Goal: Check status: Check status

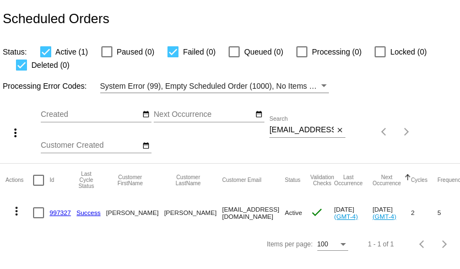
click at [290, 132] on input "devi-om@msn.com" at bounding box center [301, 130] width 64 height 9
paste input "mdgreen108@gmail"
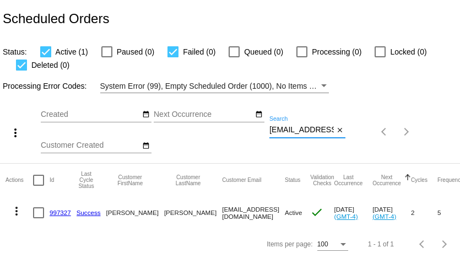
scroll to position [0, 20]
type input "mdgreen108@gmail.com"
click at [18, 211] on mat-icon "more_vert" at bounding box center [16, 210] width 13 height 13
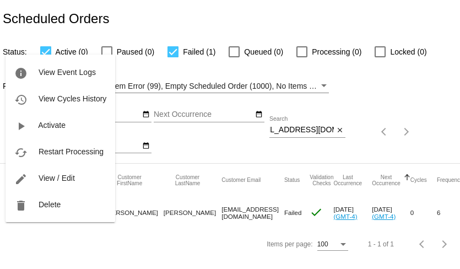
scroll to position [0, 0]
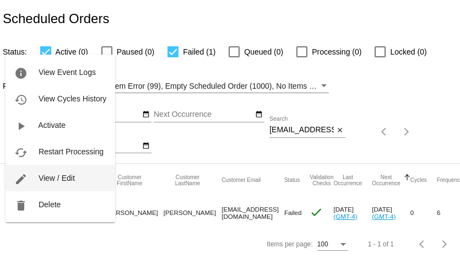
click at [72, 157] on button "cached Restart Processing" at bounding box center [61, 151] width 110 height 26
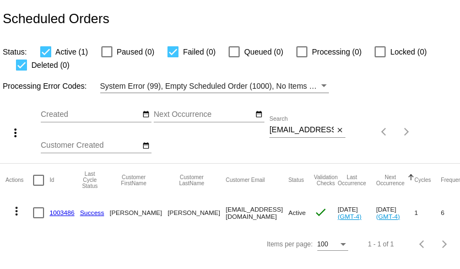
click at [311, 130] on input "mdgreen108@gmail.com" at bounding box center [301, 130] width 64 height 9
paste input "nordmikechar@yahoo"
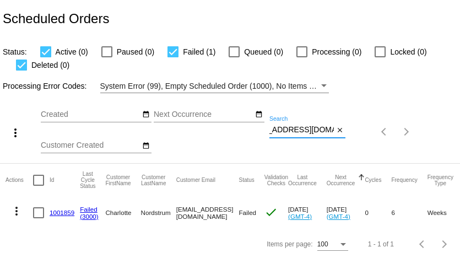
type input "nordmikechar@yahoo.com"
click at [62, 215] on link "1001859" at bounding box center [62, 212] width 25 height 7
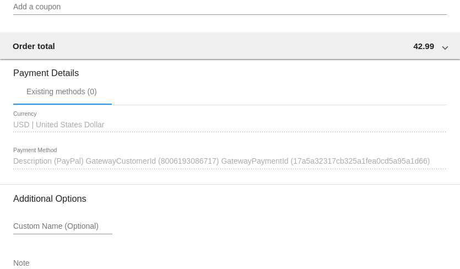
scroll to position [1044, 0]
